Goal: Find specific page/section: Find specific page/section

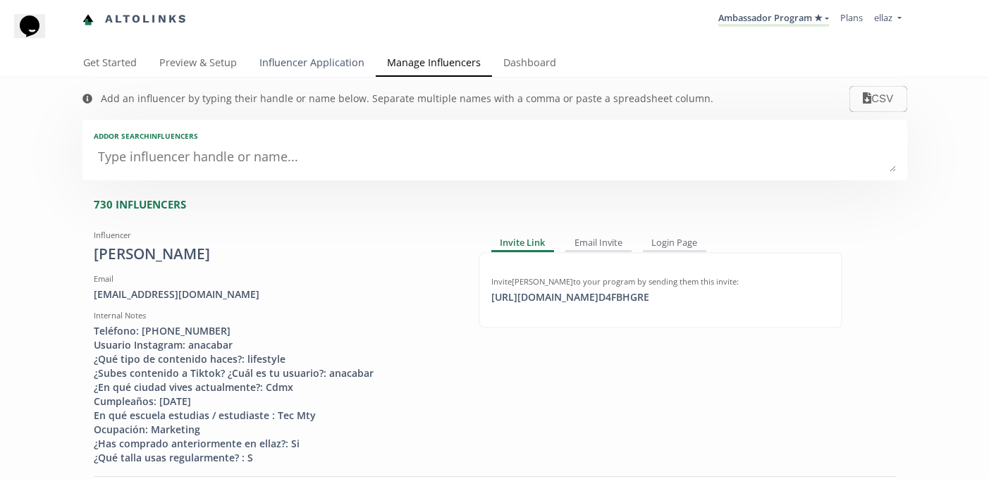
click at [296, 62] on link "Influencer Application" at bounding box center [312, 64] width 128 height 28
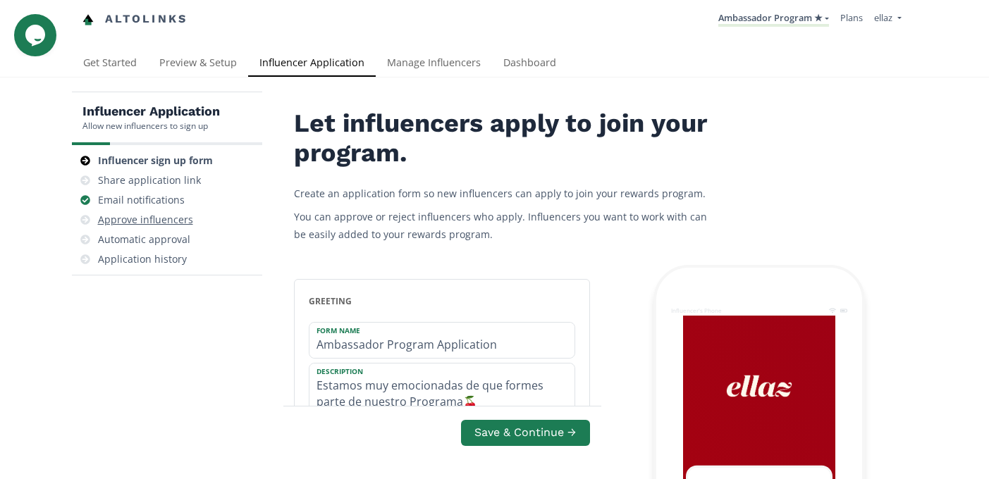
click at [181, 228] on div "Approve influencers" at bounding box center [167, 220] width 179 height 20
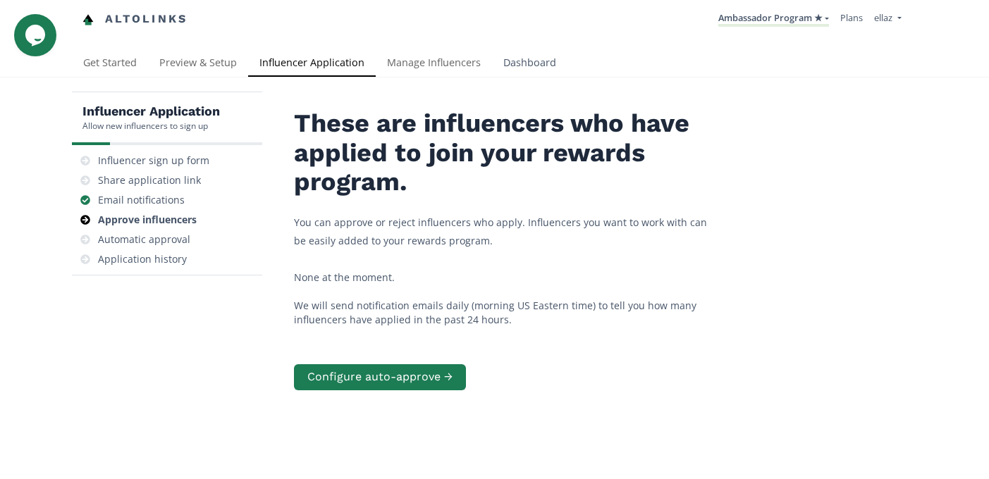
click at [521, 66] on link "Dashboard" at bounding box center [529, 64] width 75 height 28
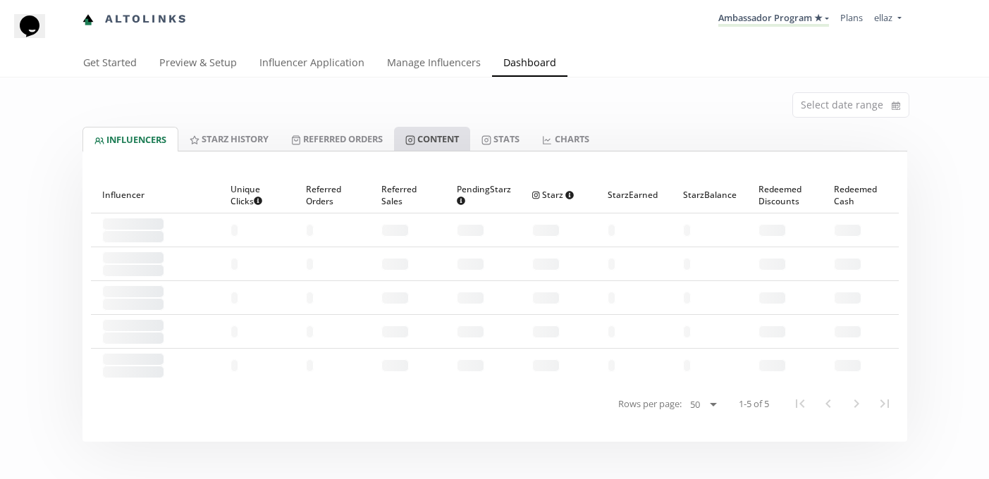
click at [443, 129] on link "Content" at bounding box center [432, 139] width 76 height 24
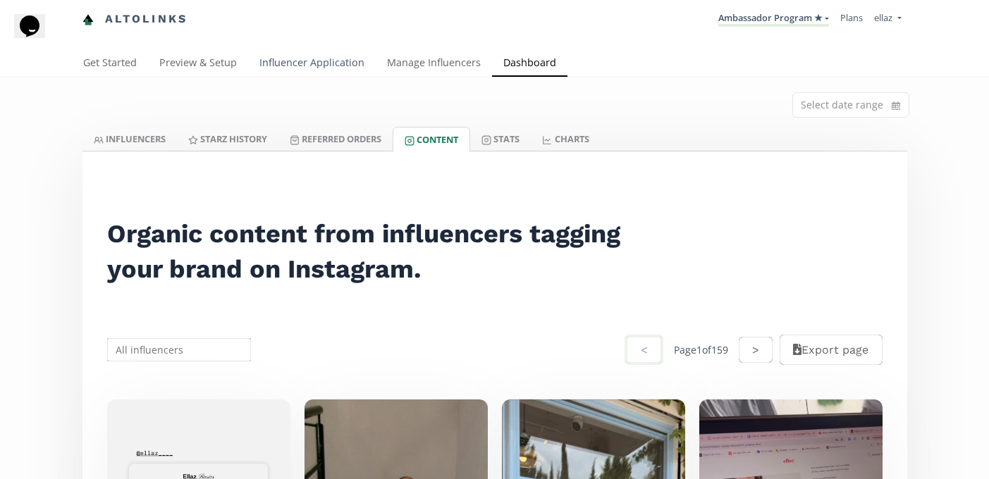
click at [321, 60] on link "Influencer Application" at bounding box center [312, 64] width 128 height 28
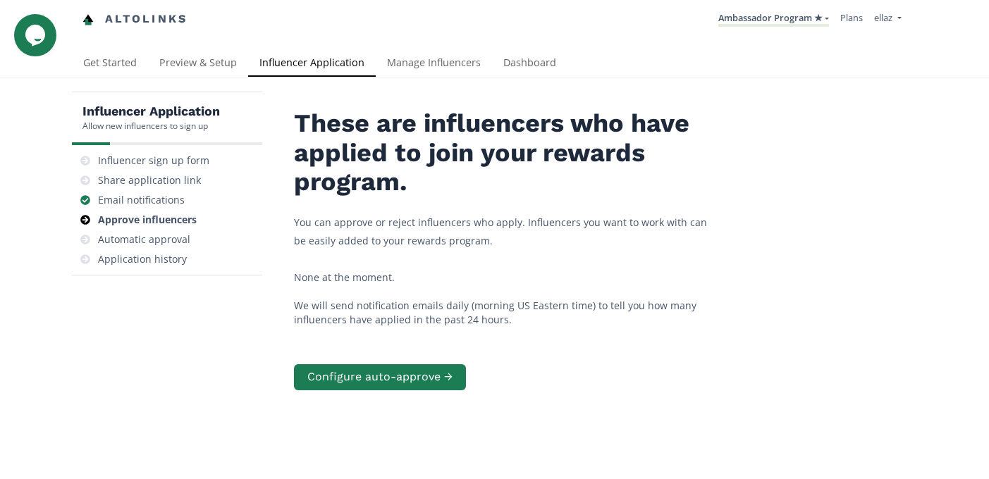
scroll to position [1, 0]
